Goal: Task Accomplishment & Management: Use online tool/utility

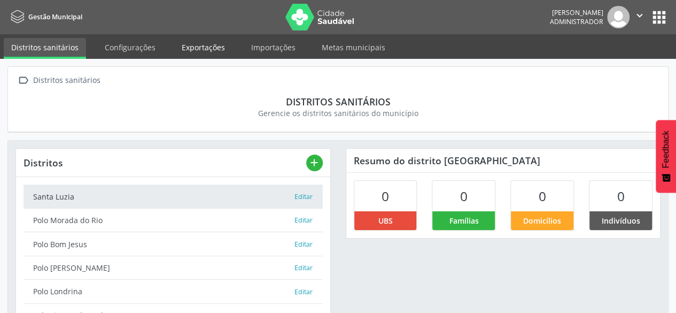
click at [214, 53] on link "Exportações" at bounding box center [203, 47] width 58 height 19
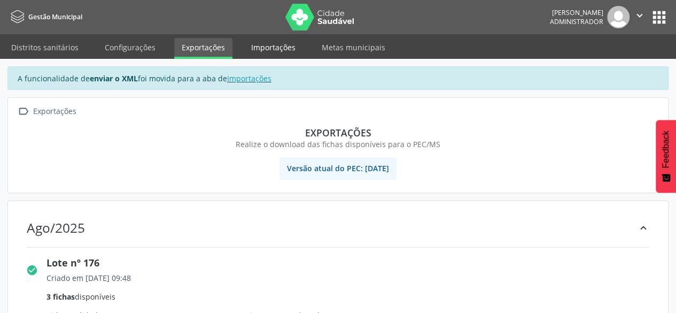
click at [264, 50] on link "Importações" at bounding box center [273, 47] width 59 height 19
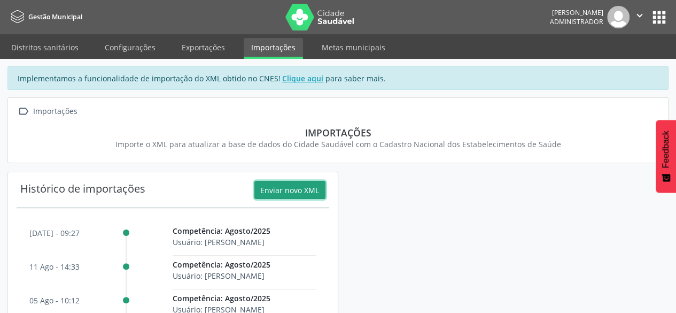
click at [279, 188] on button "Enviar novo XML" at bounding box center [289, 190] width 71 height 18
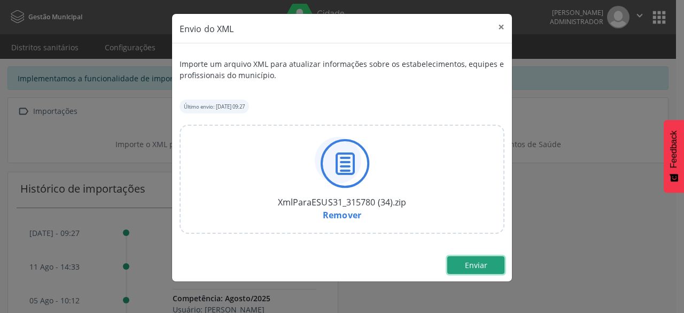
click at [468, 264] on span "Enviar" at bounding box center [476, 265] width 22 height 10
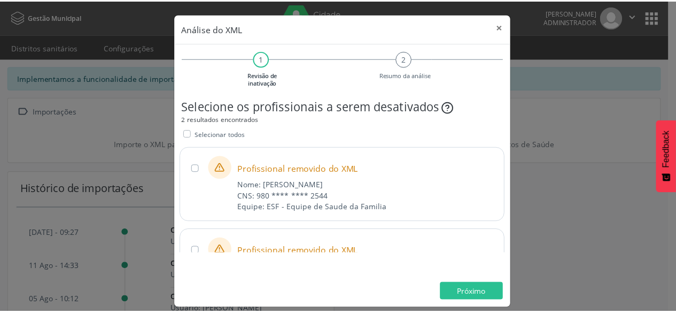
scroll to position [50, 0]
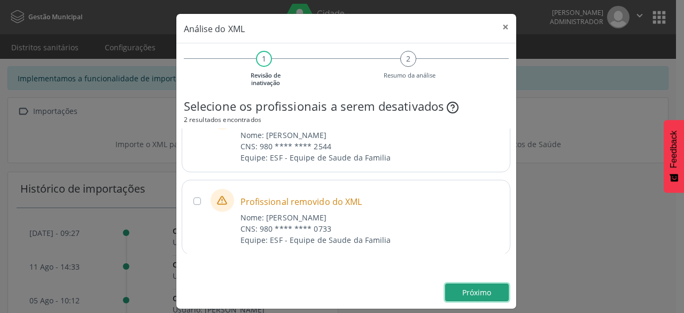
click at [477, 291] on span "Próximo" at bounding box center [476, 292] width 29 height 10
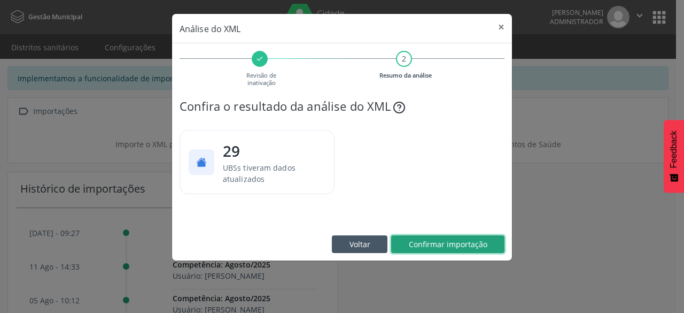
click at [472, 245] on span "Confirmar importação" at bounding box center [448, 244] width 79 height 10
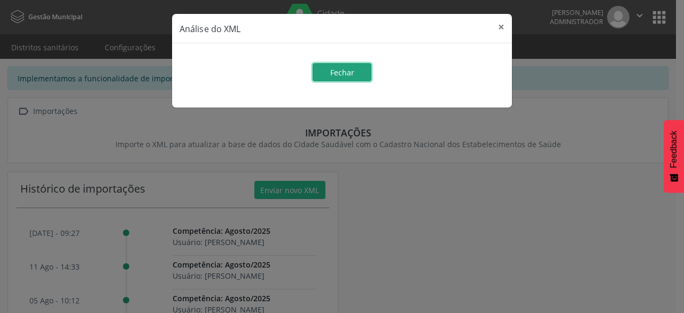
click at [362, 79] on button "Fechar" at bounding box center [342, 72] width 59 height 18
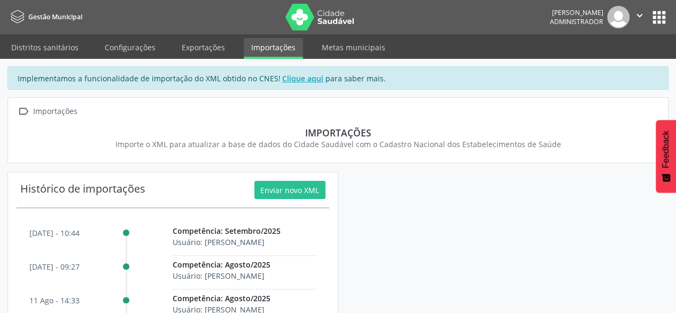
click at [663, 19] on button "apps" at bounding box center [659, 17] width 19 height 19
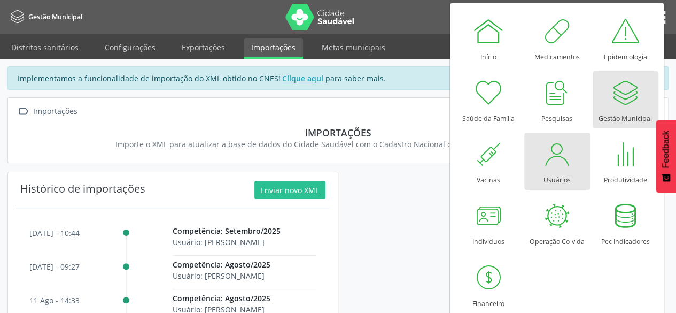
click at [563, 160] on div at bounding box center [557, 154] width 32 height 32
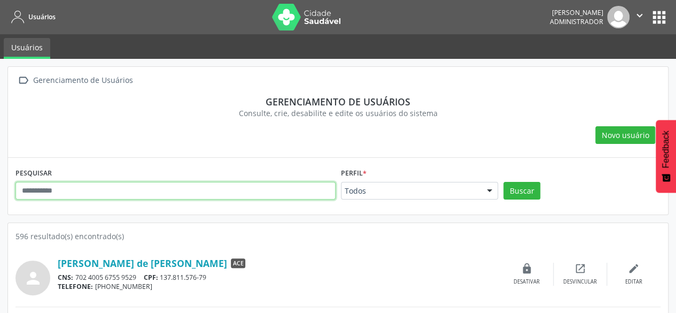
click at [244, 191] on input "text" at bounding box center [175, 191] width 320 height 18
paste input "**********"
type input "**********"
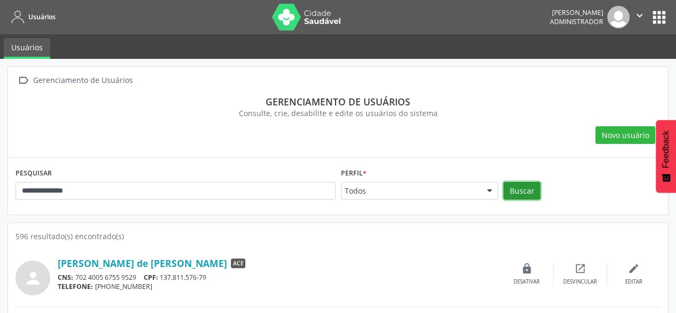
click at [518, 188] on button "Buscar" at bounding box center [521, 191] width 37 height 18
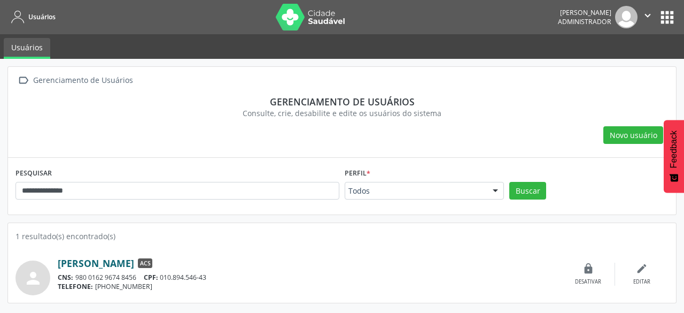
click at [134, 263] on link "[PERSON_NAME]" at bounding box center [96, 263] width 76 height 12
